Goal: Transaction & Acquisition: Purchase product/service

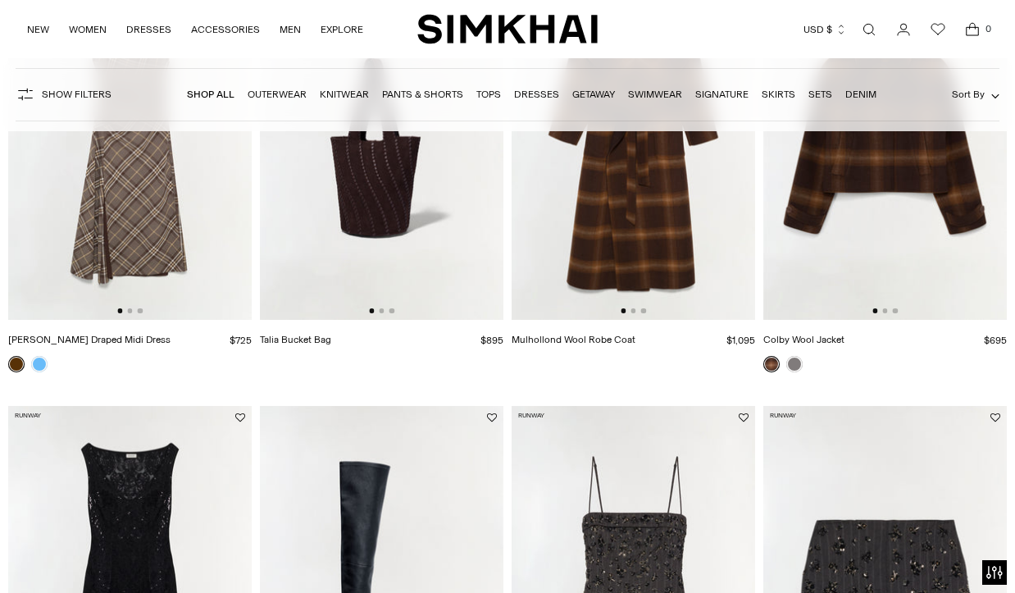
scroll to position [492, 0]
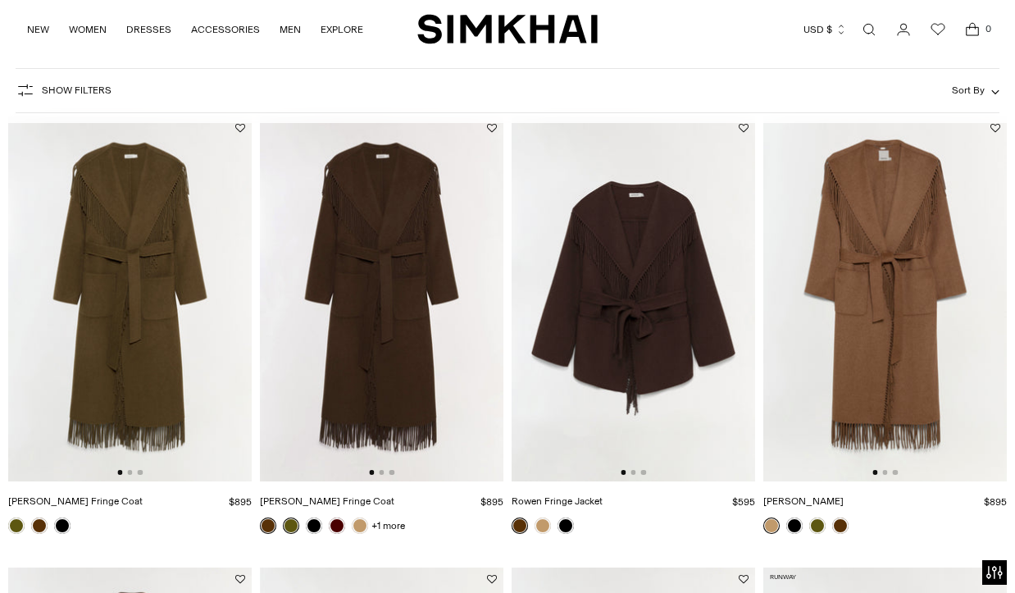
scroll to position [110, 0]
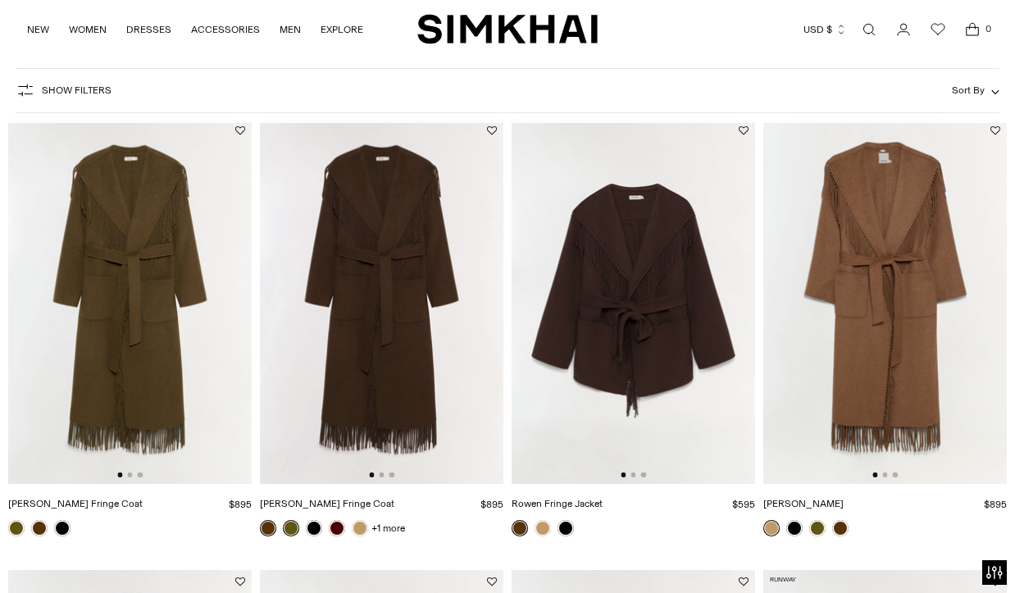
click at [709, 337] on img at bounding box center [634, 302] width 244 height 366
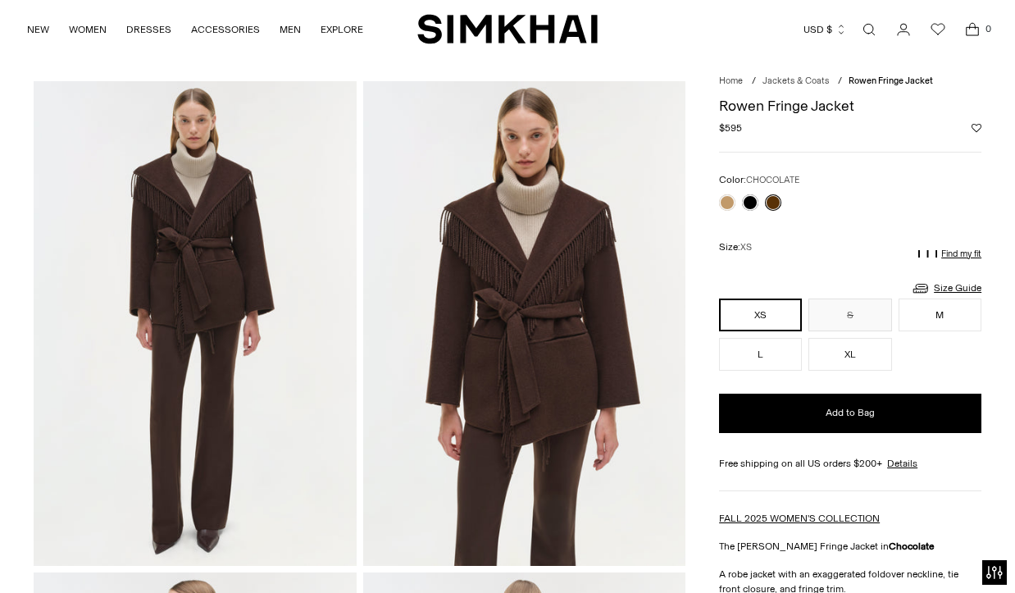
scroll to position [43, 0]
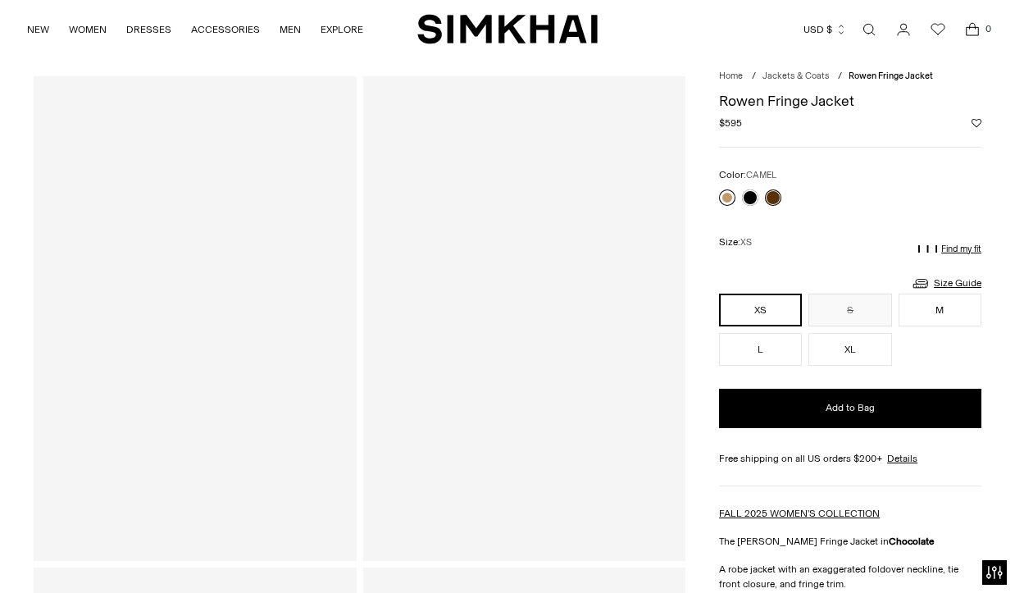
click at [725, 199] on link at bounding box center [727, 197] width 16 height 16
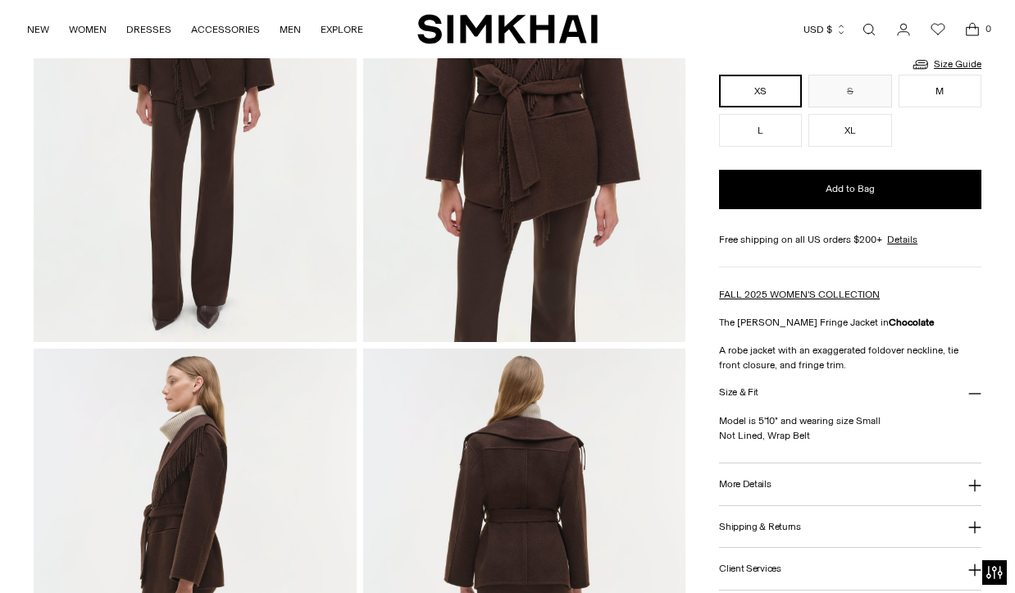
scroll to position [285, 0]
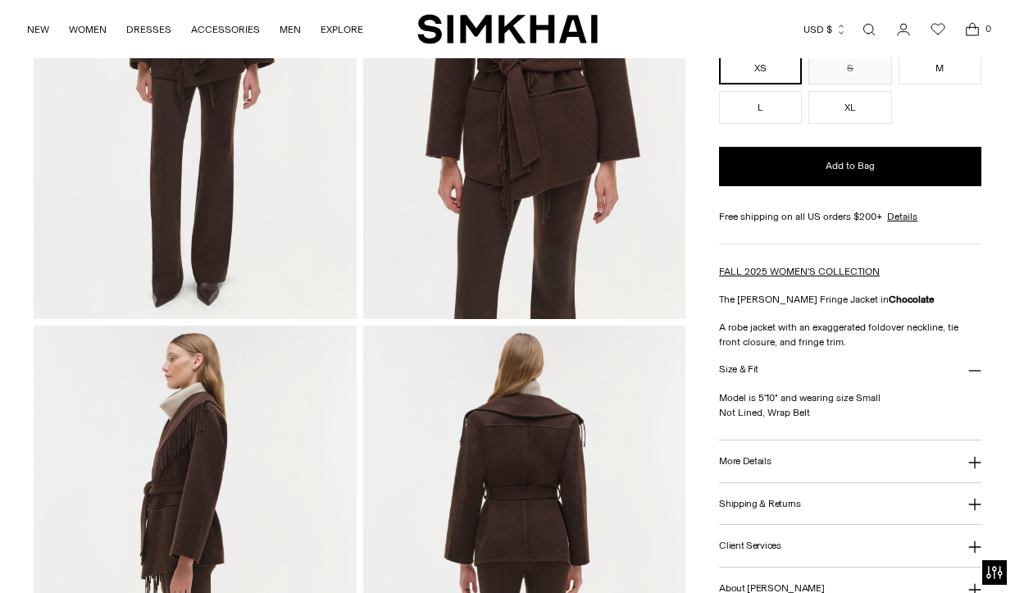
click at [973, 462] on icon at bounding box center [975, 463] width 12 height 12
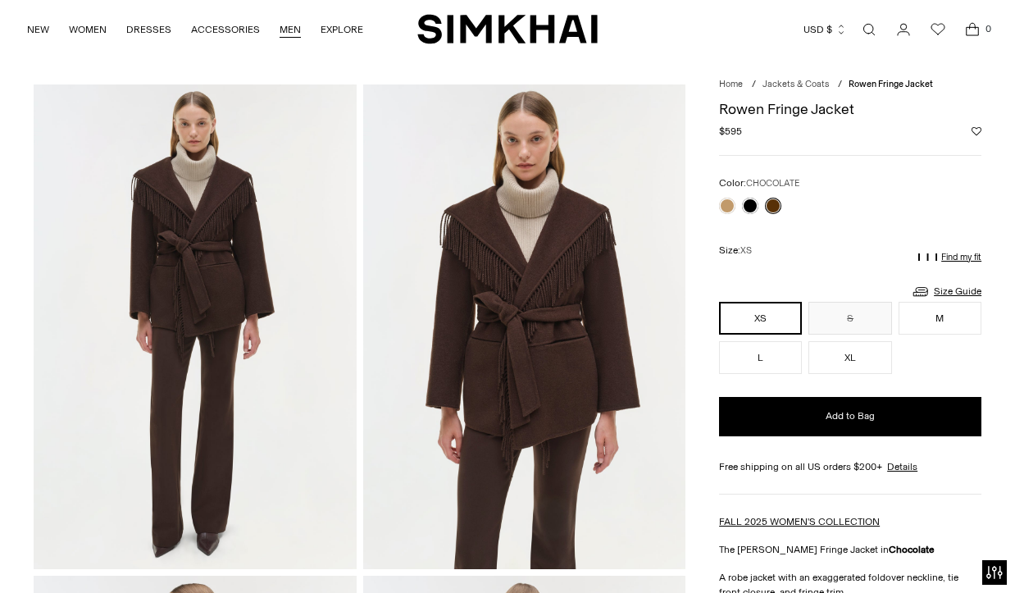
scroll to position [9, 0]
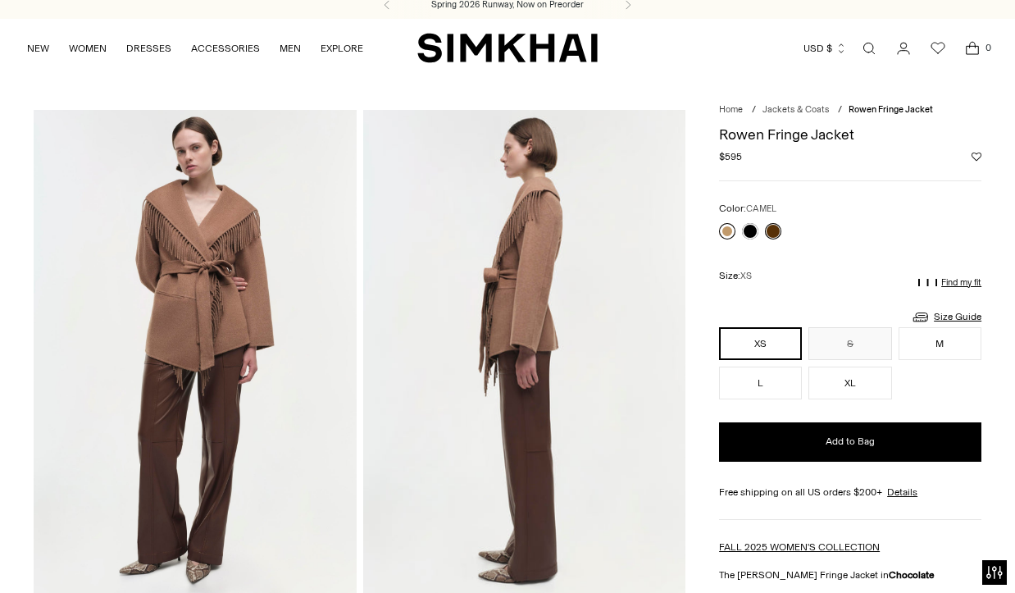
click at [727, 231] on link at bounding box center [727, 231] width 16 height 16
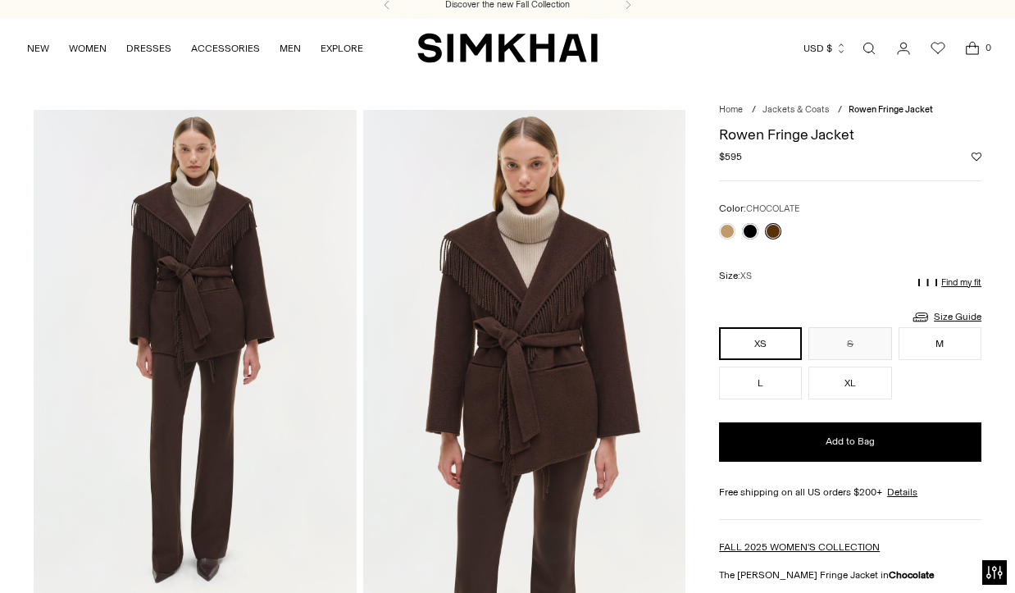
click at [773, 232] on link at bounding box center [773, 231] width 16 height 16
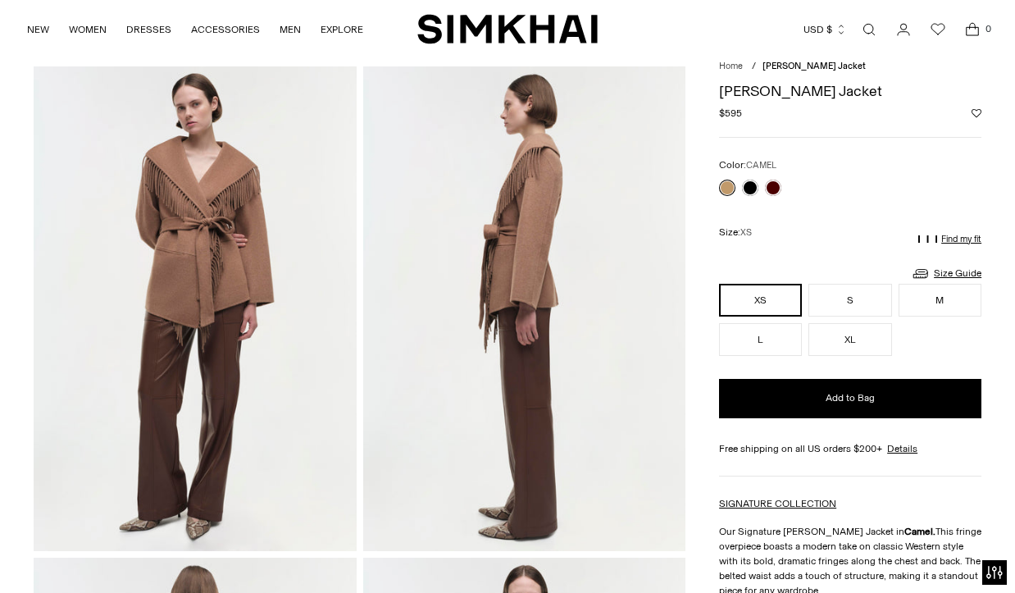
scroll to position [38, 0]
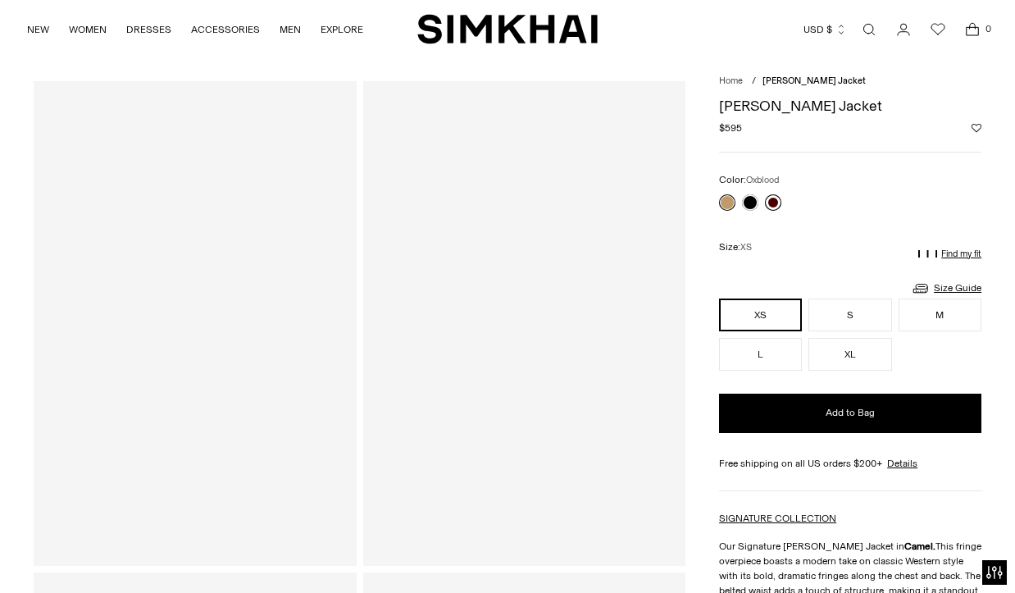
click at [774, 203] on link at bounding box center [773, 202] width 16 height 16
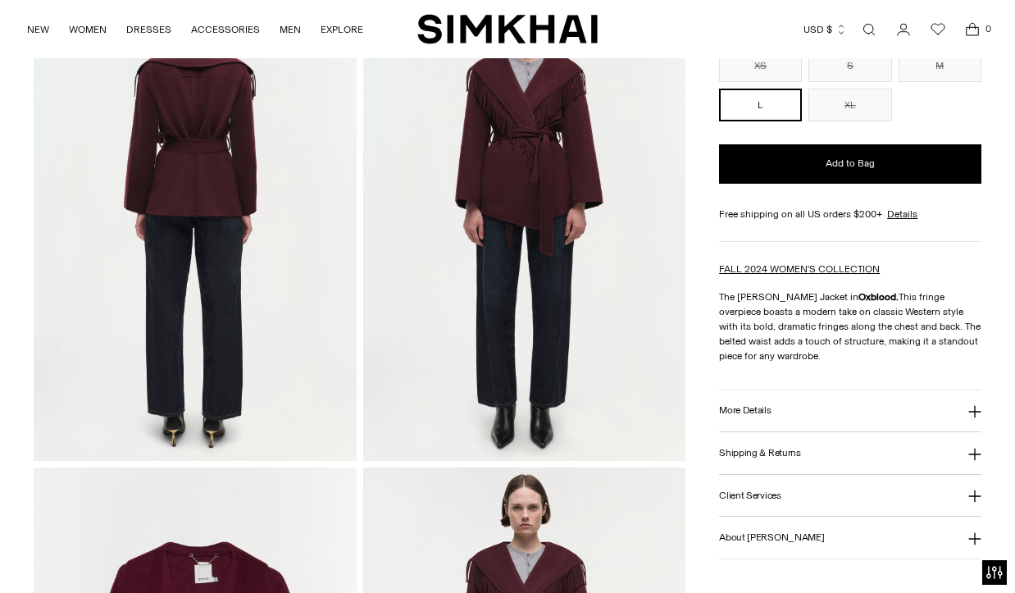
scroll to position [638, 0]
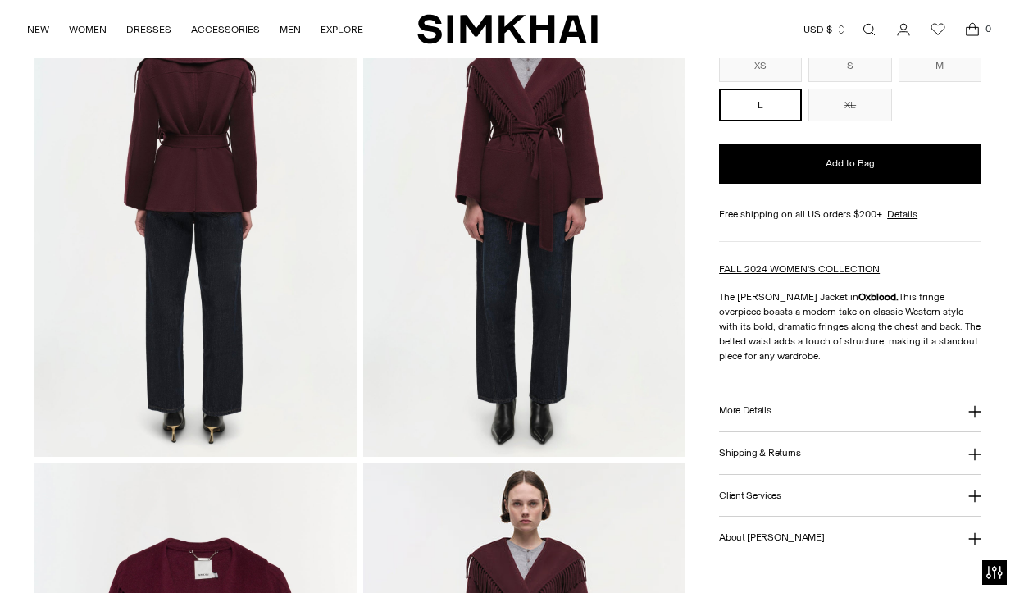
click at [978, 415] on icon at bounding box center [975, 411] width 13 height 13
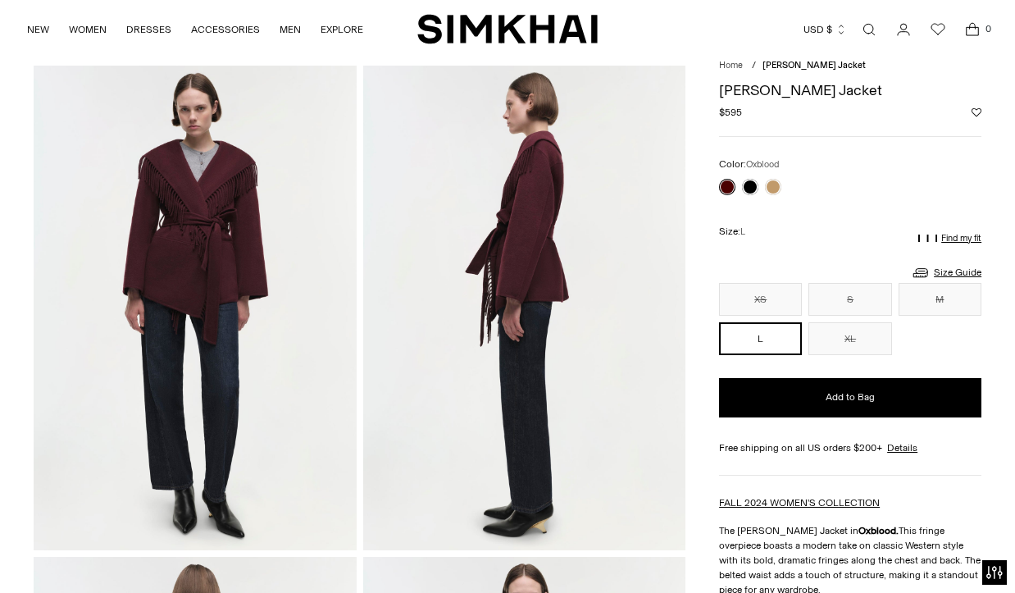
scroll to position [58, 0]
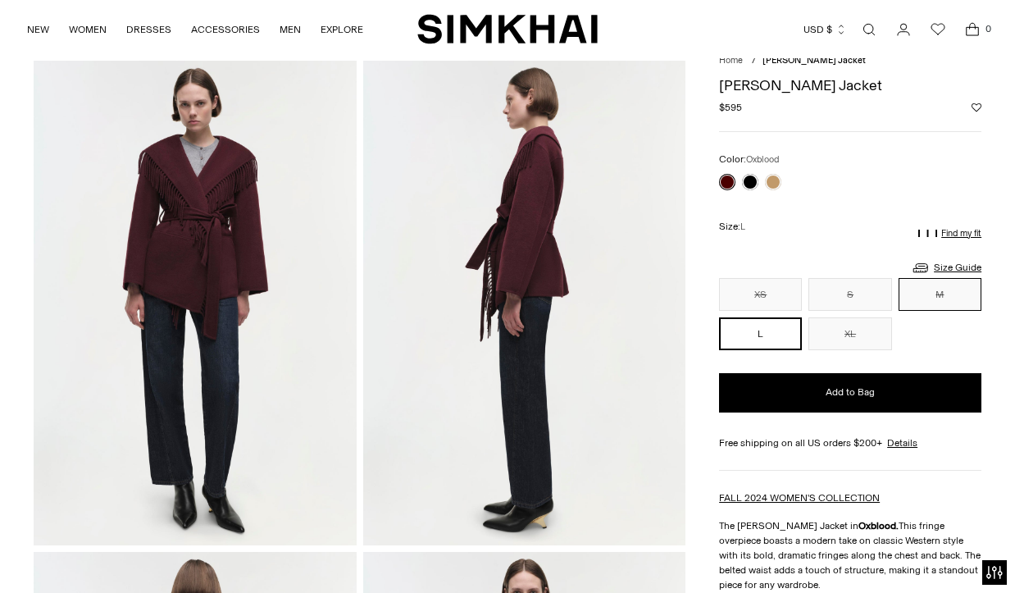
click at [933, 305] on button "M" at bounding box center [940, 294] width 83 height 33
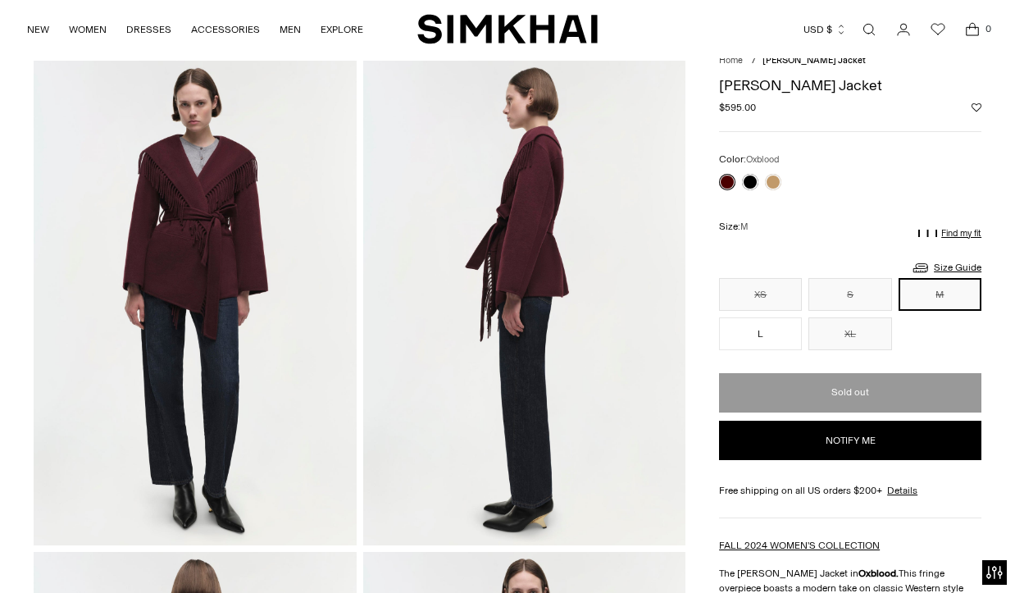
scroll to position [60, 0]
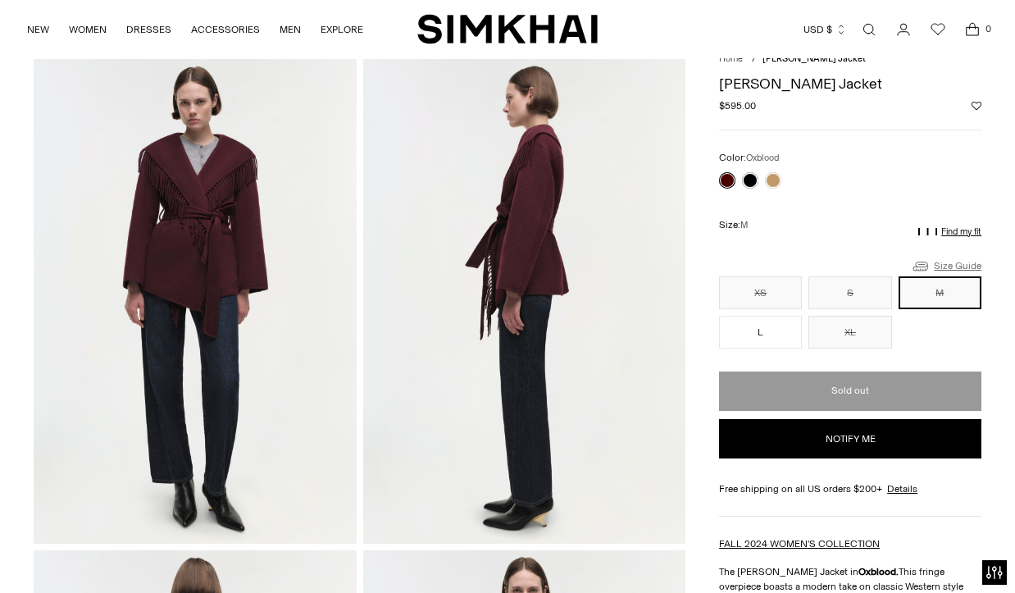
click at [954, 264] on link "Size Guide" at bounding box center [946, 266] width 71 height 21
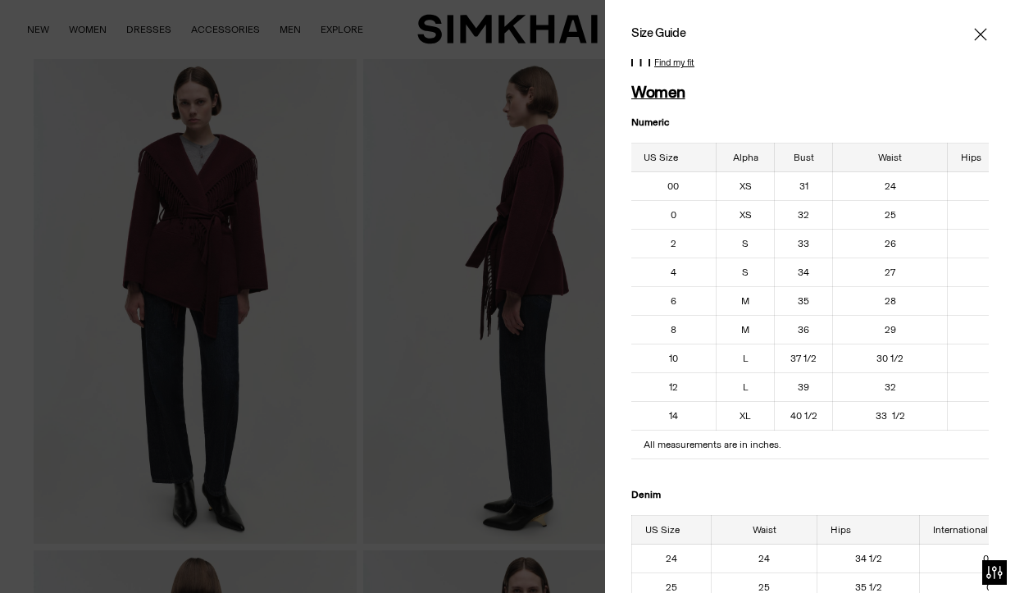
scroll to position [0, 0]
click at [985, 33] on icon "Close" at bounding box center [980, 34] width 13 height 16
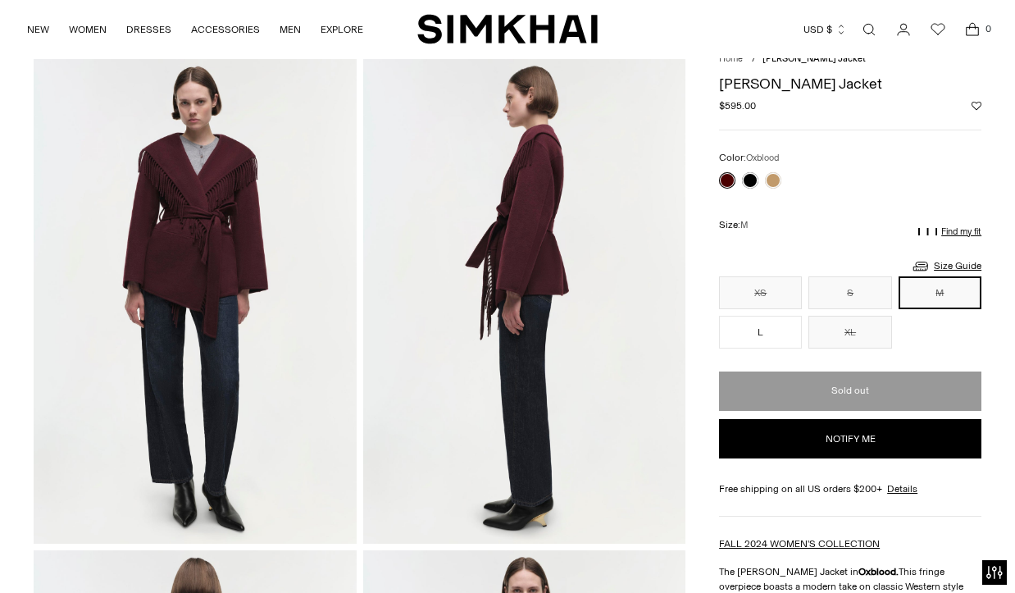
click at [863, 436] on button "Notify me" at bounding box center [850, 438] width 262 height 39
select select "**********"
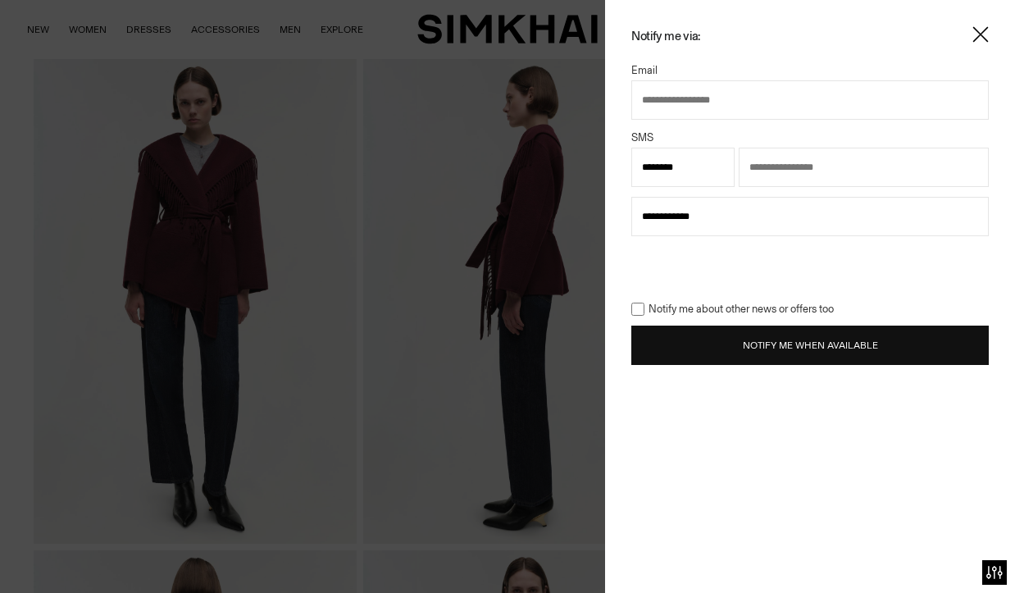
click at [691, 98] on input "text" at bounding box center [811, 99] width 358 height 39
type input "**********"
click at [765, 343] on button "Notify Me When Available" at bounding box center [811, 345] width 358 height 39
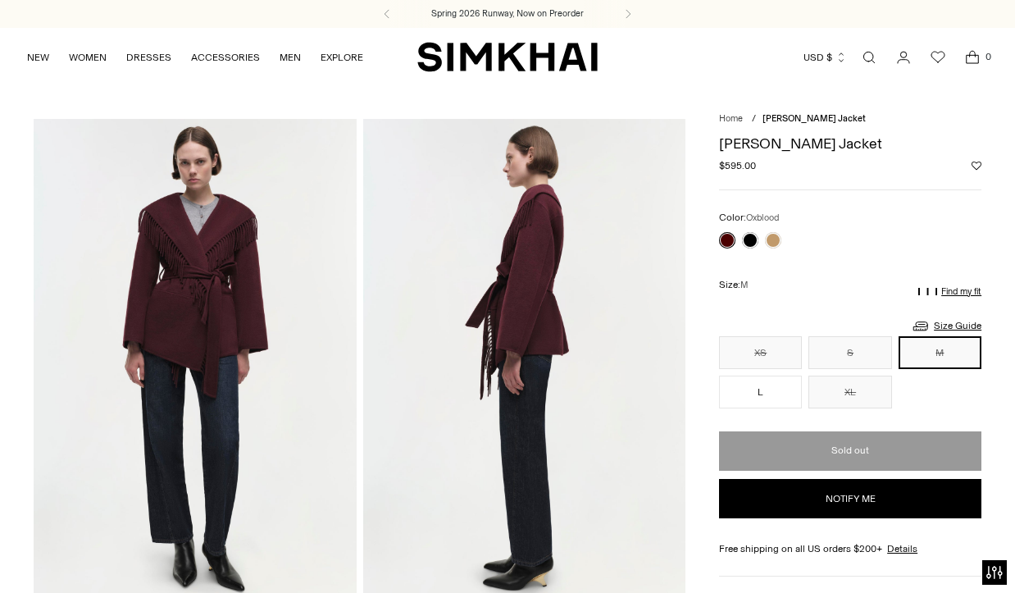
click at [731, 236] on link at bounding box center [727, 240] width 16 height 16
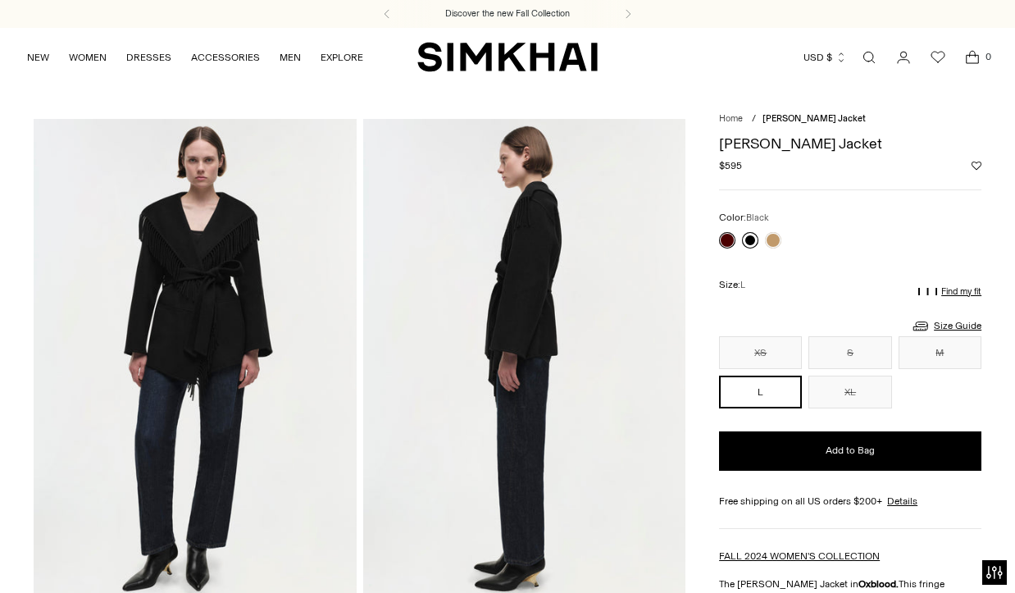
click at [750, 238] on link at bounding box center [750, 240] width 16 height 16
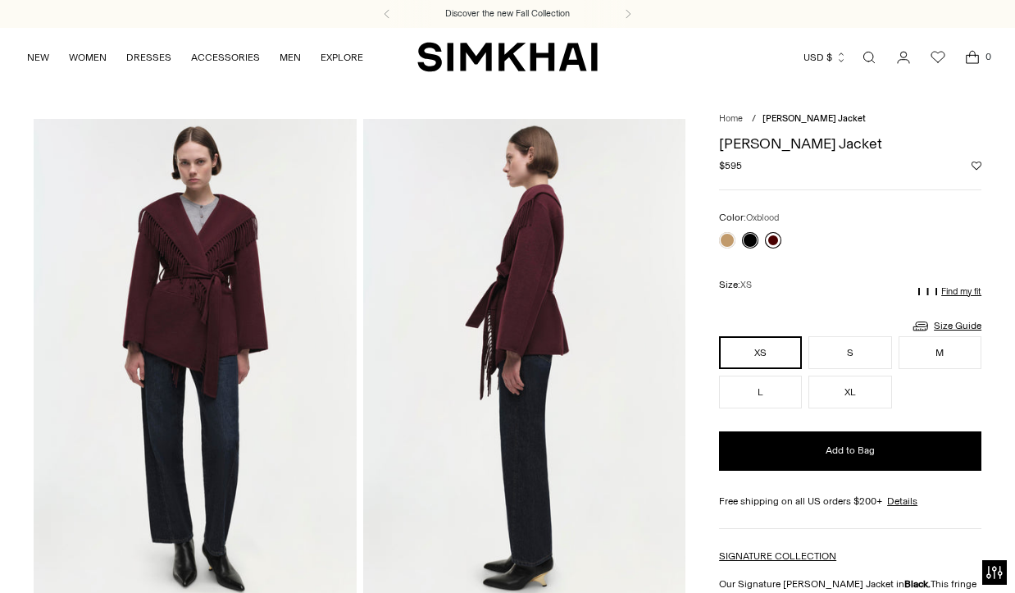
click at [773, 237] on link at bounding box center [773, 240] width 16 height 16
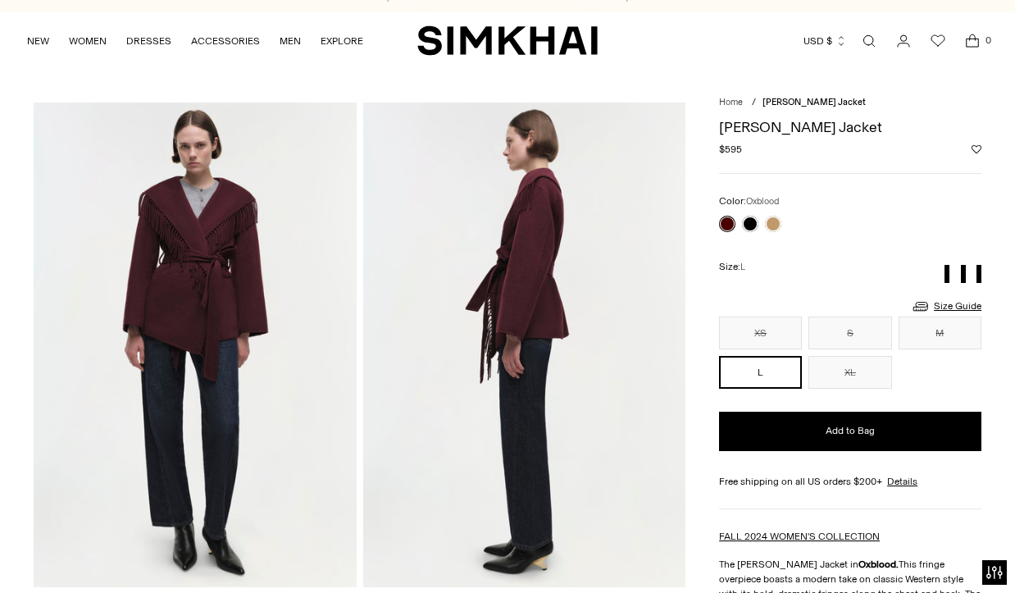
scroll to position [23, 0]
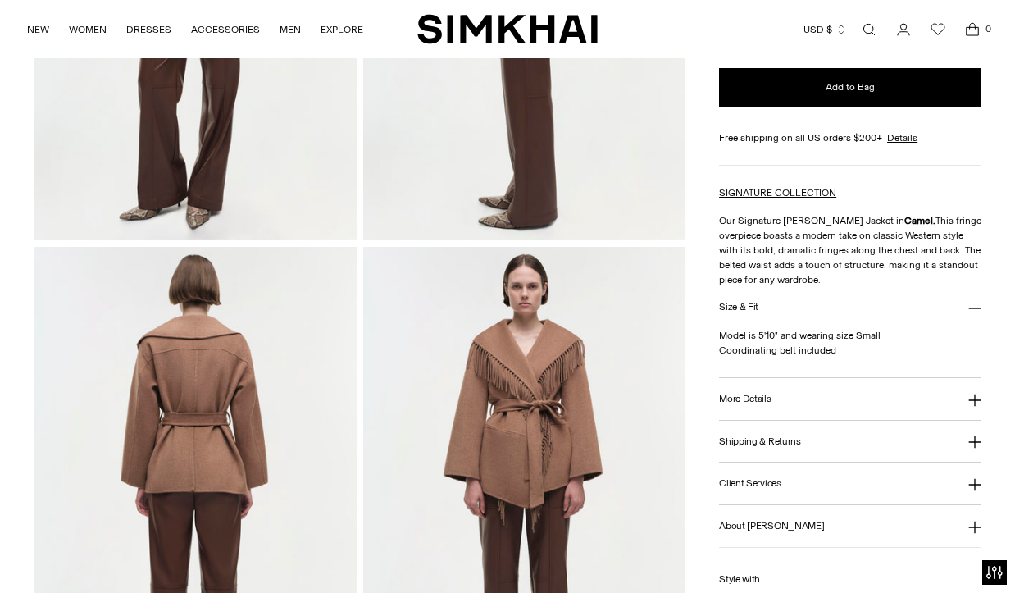
scroll to position [405, 0]
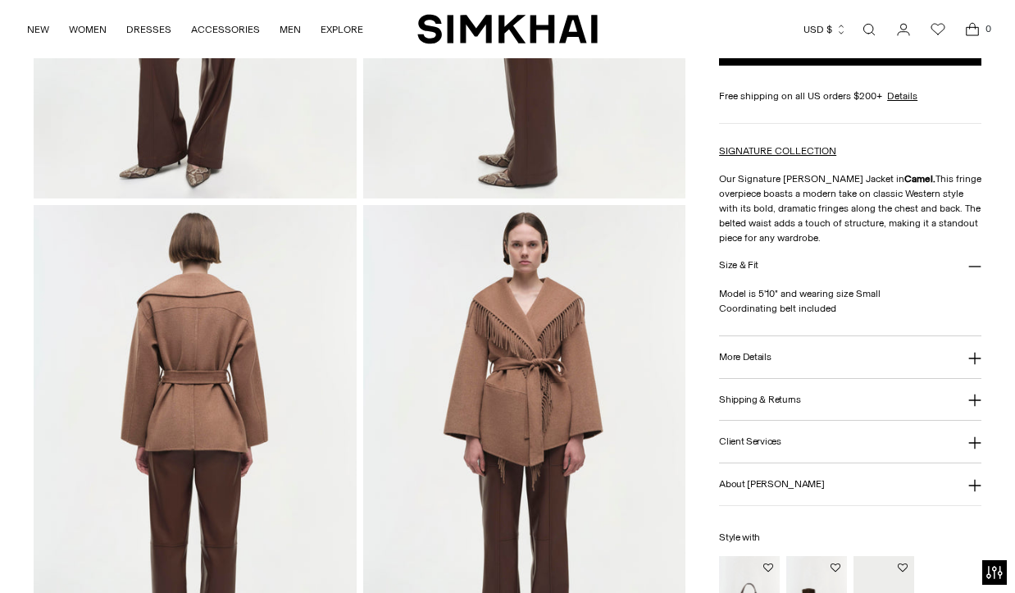
click at [977, 353] on icon at bounding box center [975, 358] width 13 height 13
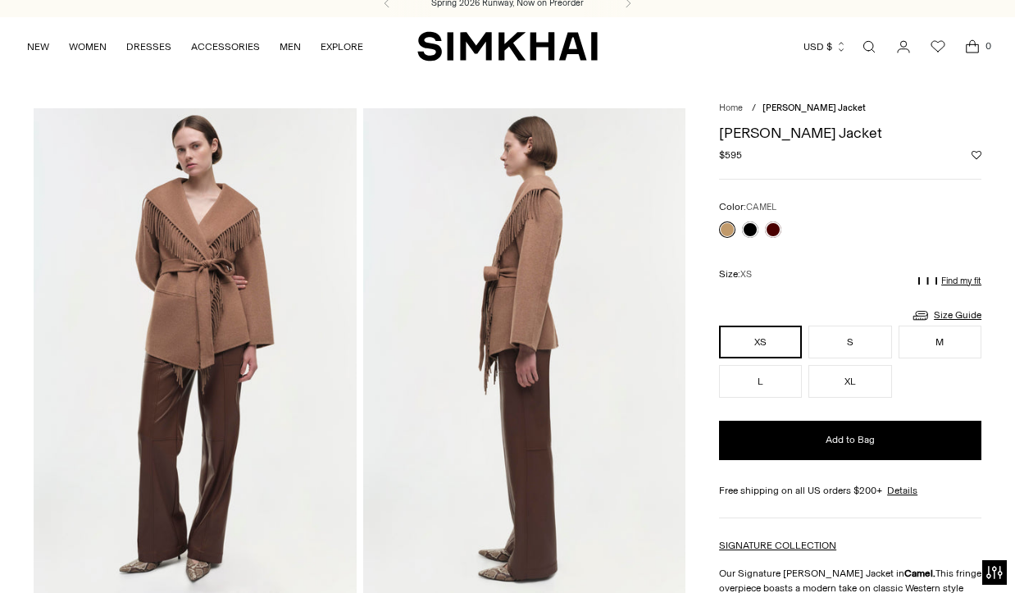
scroll to position [0, 0]
